Goal: Task Accomplishment & Management: Use online tool/utility

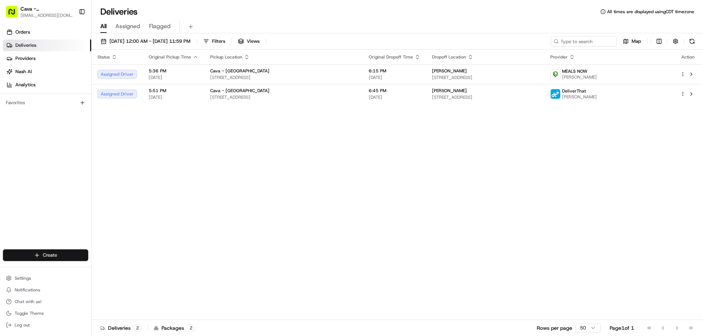
click at [46, 255] on html "Cava - Houston Heights houstonheights@cava.com Toggle Sidebar Orders Deliveries…" at bounding box center [351, 168] width 703 height 336
click at [110, 297] on link "CSV Upload" at bounding box center [133, 295] width 82 height 13
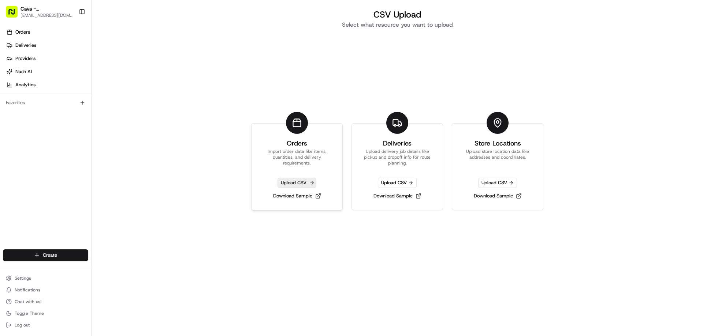
click at [299, 184] on span "Upload CSV" at bounding box center [296, 183] width 39 height 10
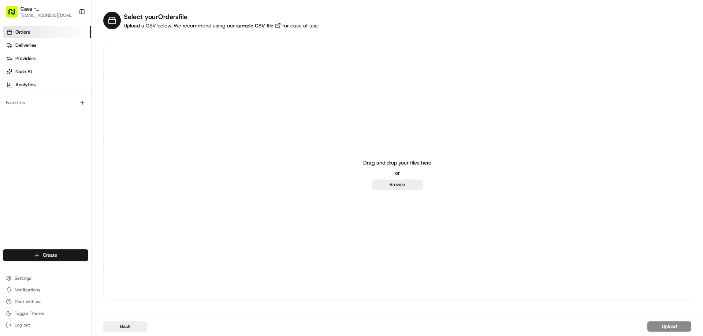
drag, startPoint x: 168, startPoint y: 66, endPoint x: 356, endPoint y: 112, distance: 193.5
click at [356, 112] on div "Drag and drop your files here or Browse" at bounding box center [397, 174] width 588 height 254
click at [391, 182] on button "Browse" at bounding box center [397, 185] width 51 height 10
